Goal: Transaction & Acquisition: Purchase product/service

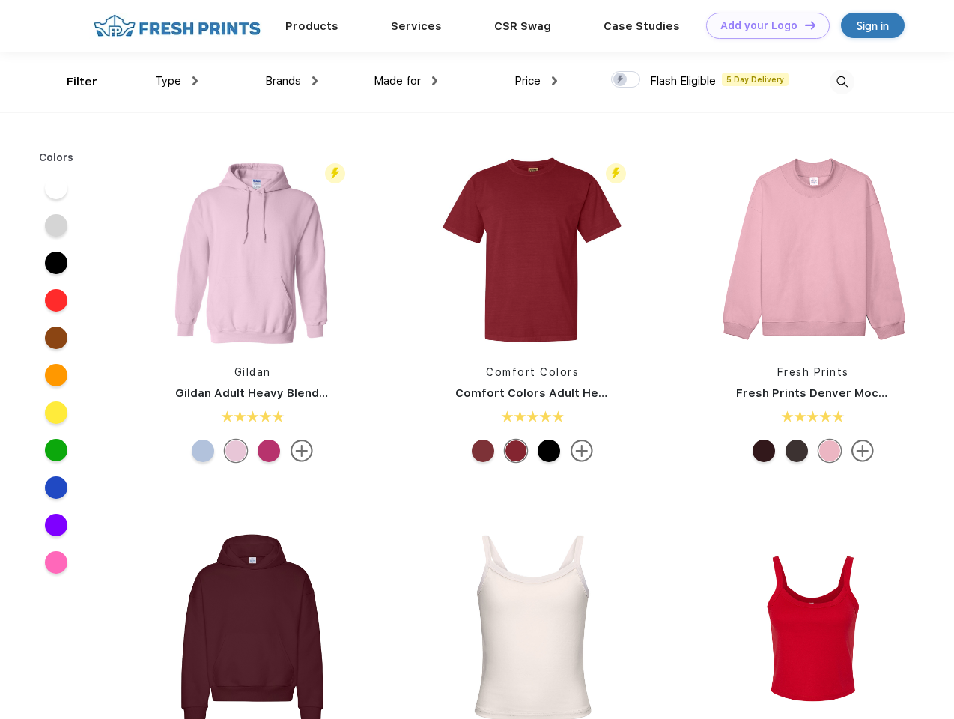
click at [763, 25] on link "Add your Logo Design Tool" at bounding box center [768, 26] width 124 height 26
click at [0, 0] on div "Design Tool" at bounding box center [0, 0] width 0 height 0
click at [804, 25] on link "Add your Logo Design Tool" at bounding box center [768, 26] width 124 height 26
click at [72, 82] on div "Filter" at bounding box center [82, 81] width 31 height 17
click at [177, 81] on span "Type" at bounding box center [168, 80] width 26 height 13
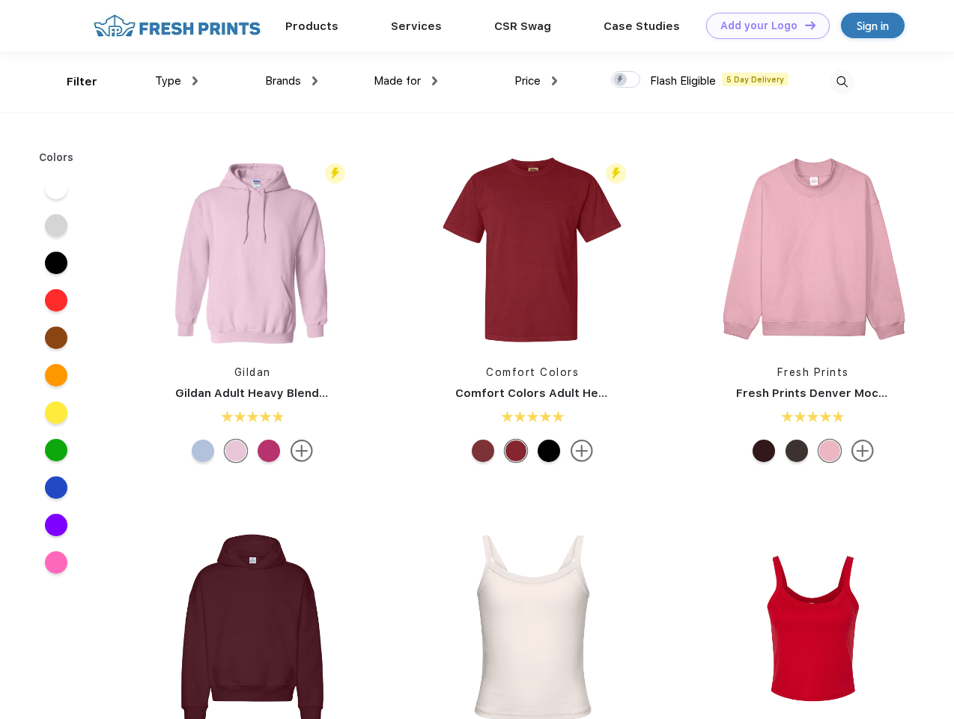
click at [291, 81] on span "Brands" at bounding box center [283, 80] width 36 height 13
click at [406, 81] on span "Made for" at bounding box center [397, 80] width 47 height 13
click at [536, 81] on span "Price" at bounding box center [528, 80] width 26 height 13
click at [626, 80] on div at bounding box center [625, 79] width 29 height 16
click at [621, 80] on input "checkbox" at bounding box center [616, 75] width 10 height 10
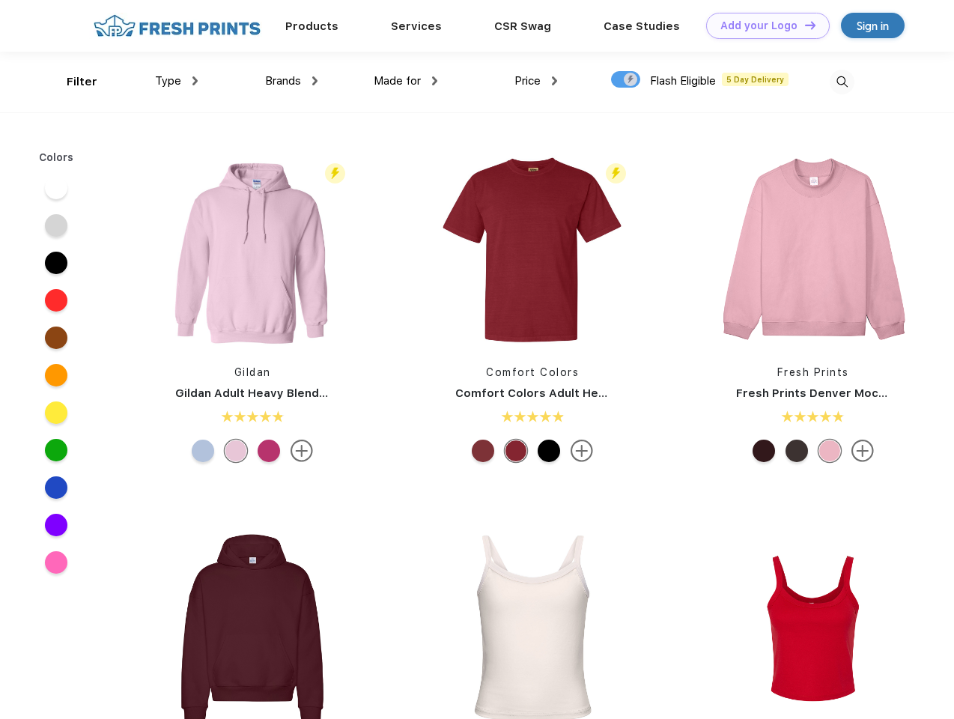
click at [842, 82] on img at bounding box center [842, 82] width 25 height 25
